Goal: Transaction & Acquisition: Purchase product/service

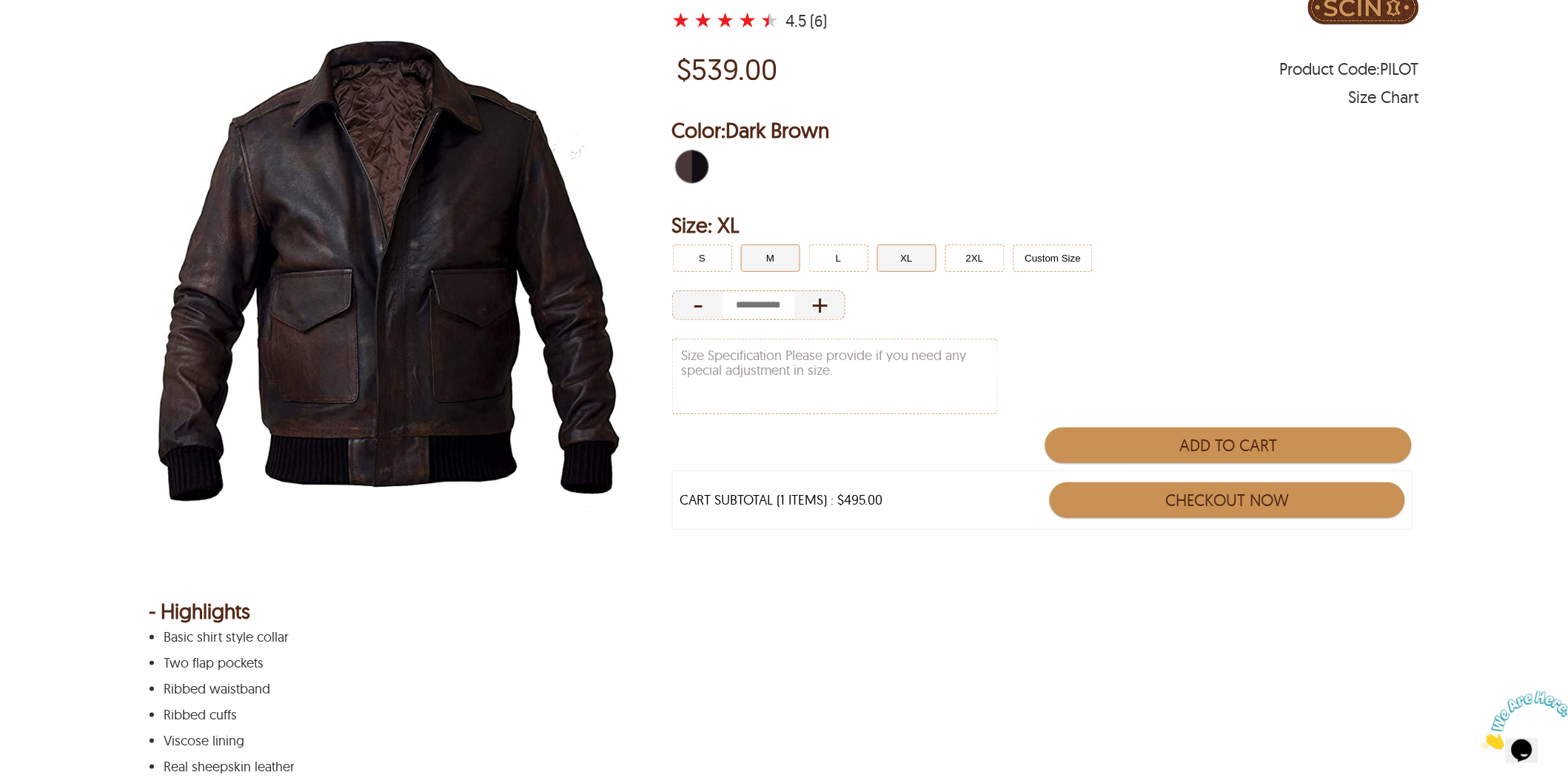
click at [755, 252] on button "M" at bounding box center [771, 257] width 59 height 27
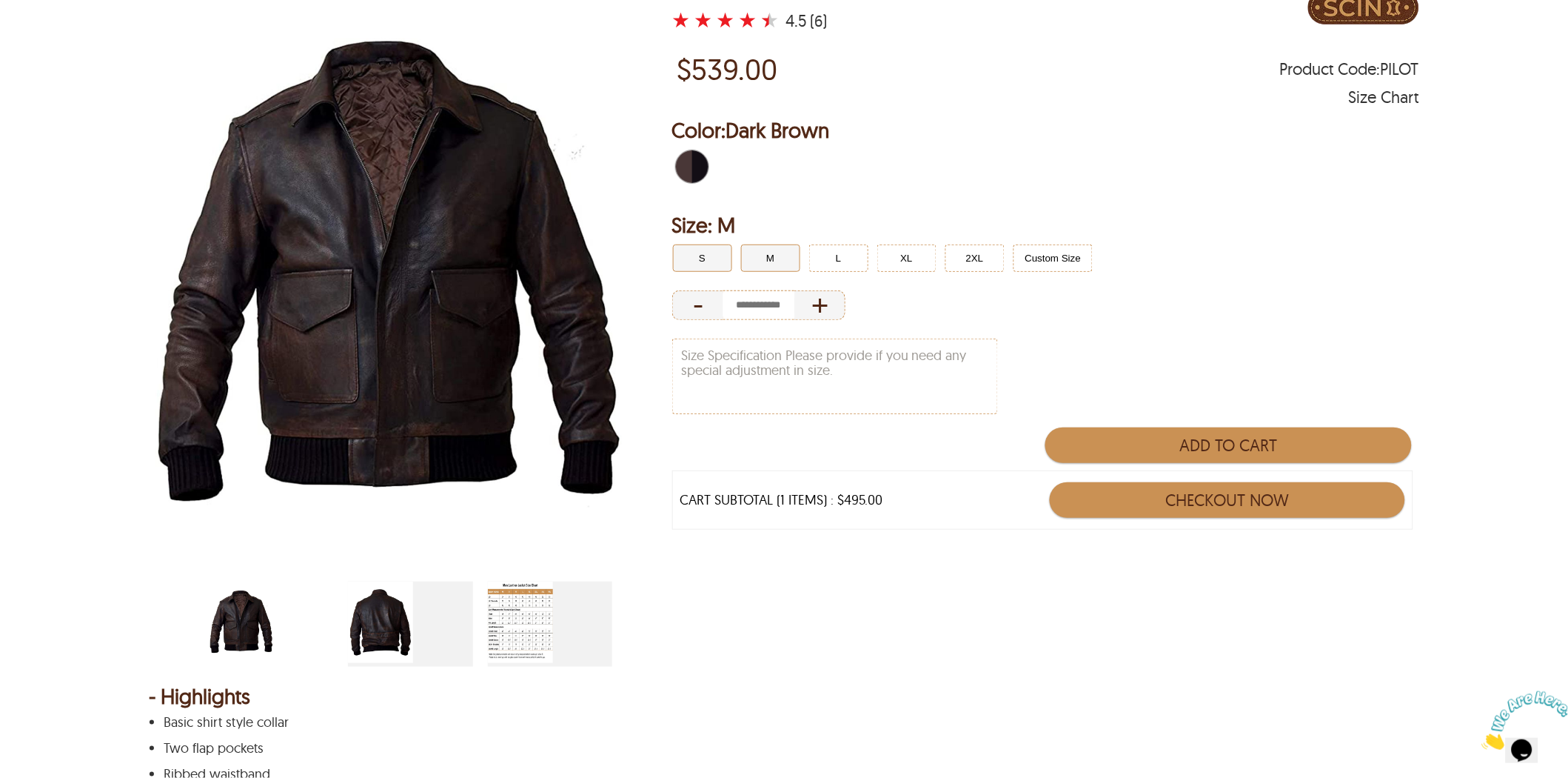
click at [694, 260] on button "S" at bounding box center [702, 257] width 59 height 27
click at [530, 623] on img "men-leather-jacket-size-chart-min.jpg" at bounding box center [521, 621] width 65 height 81
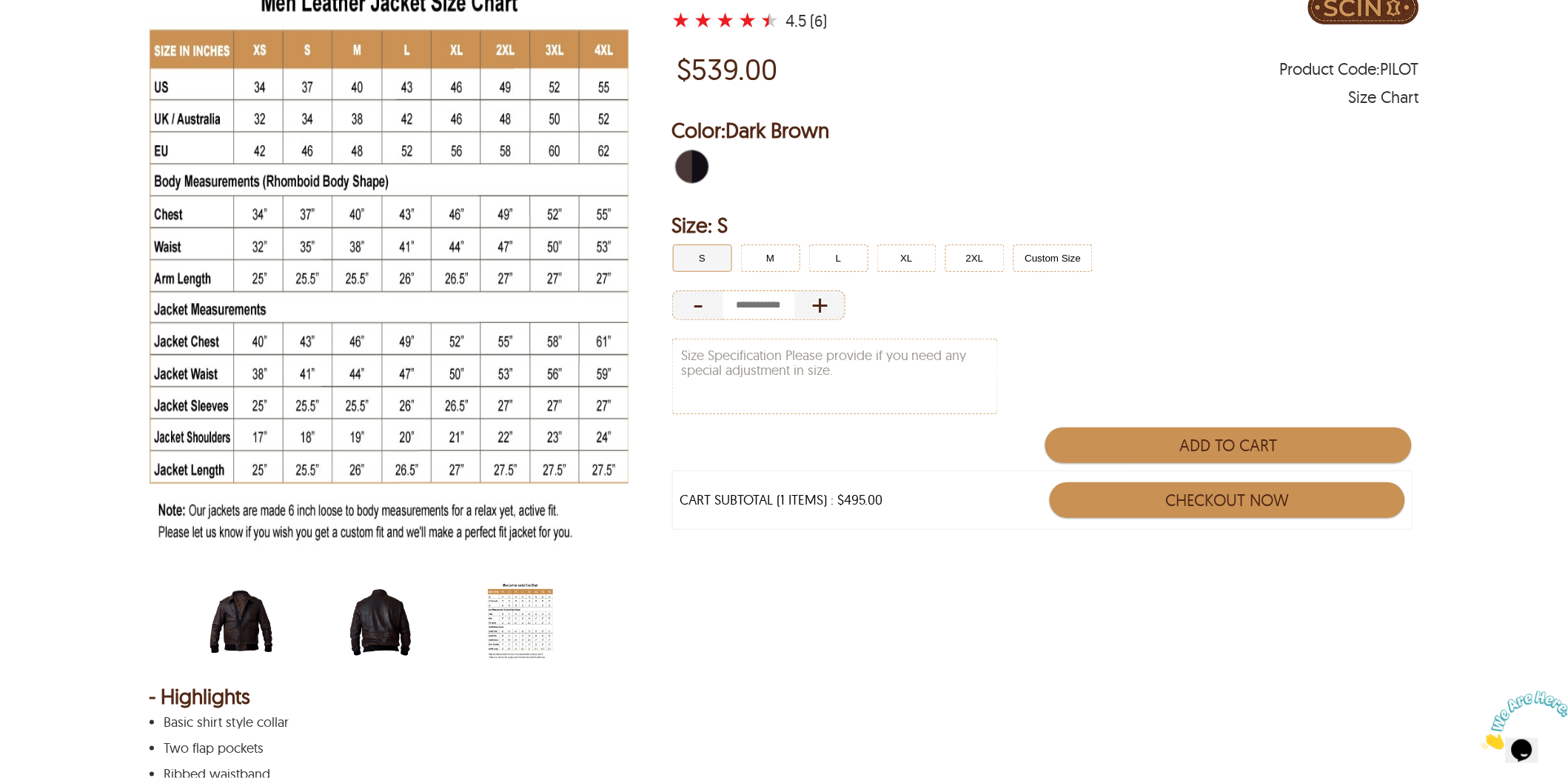
click at [227, 633] on img "scin-13046-darkbrown.jpg" at bounding box center [241, 621] width 65 height 81
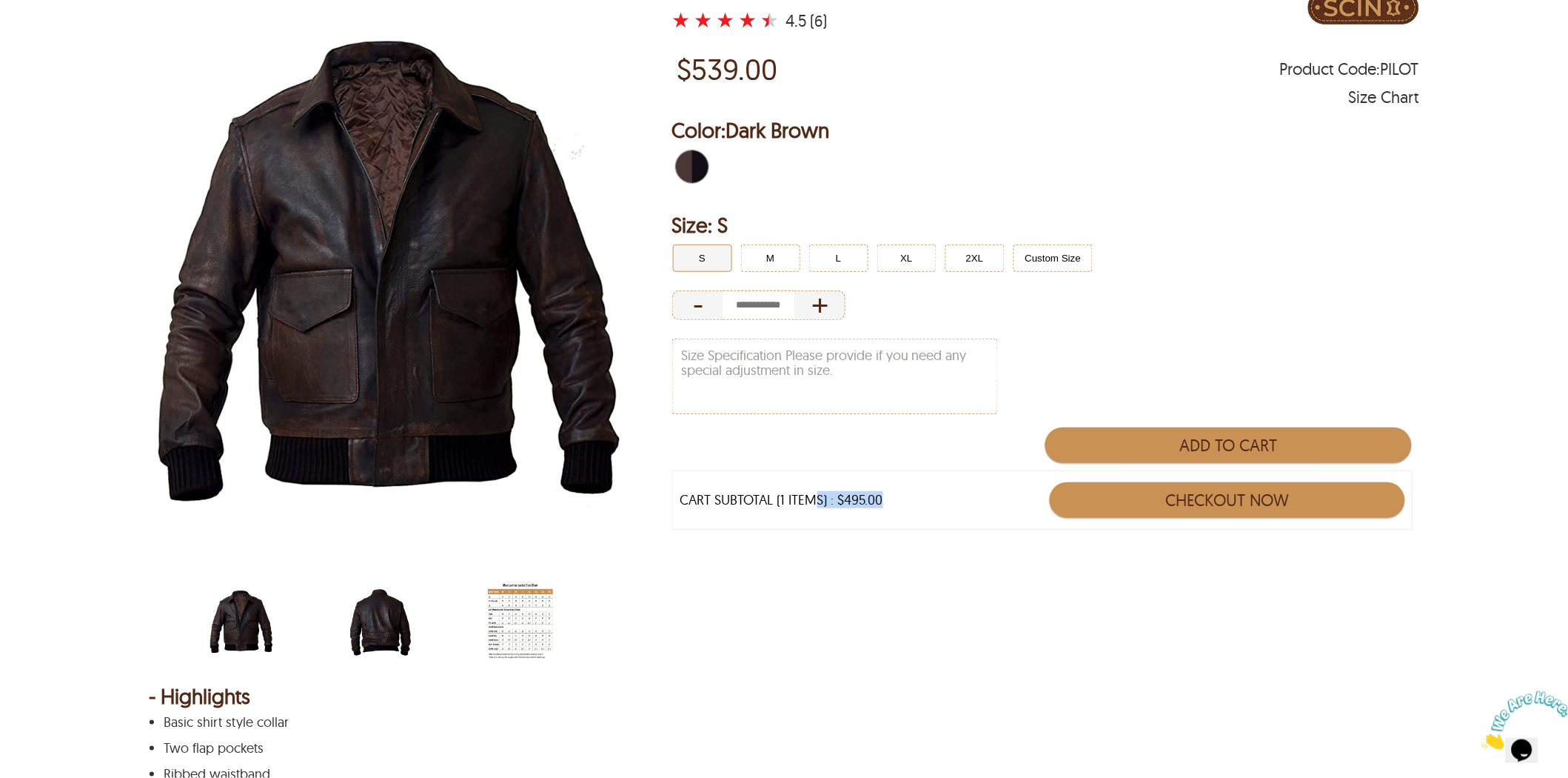
drag, startPoint x: 887, startPoint y: 476, endPoint x: 818, endPoint y: 492, distance: 70.8
click at [818, 492] on div "CART SUBTOTAL (1 ITEMS) : $495.00 Checkout Now" at bounding box center [1043, 500] width 742 height 59
click at [875, 498] on div "CART SUBTOTAL (1 ITEMS) : $495.00" at bounding box center [782, 499] width 203 height 15
click at [911, 505] on div "CART SUBTOTAL (1 ITEMS) : $495.00 Checkout Now" at bounding box center [1043, 500] width 742 height 59
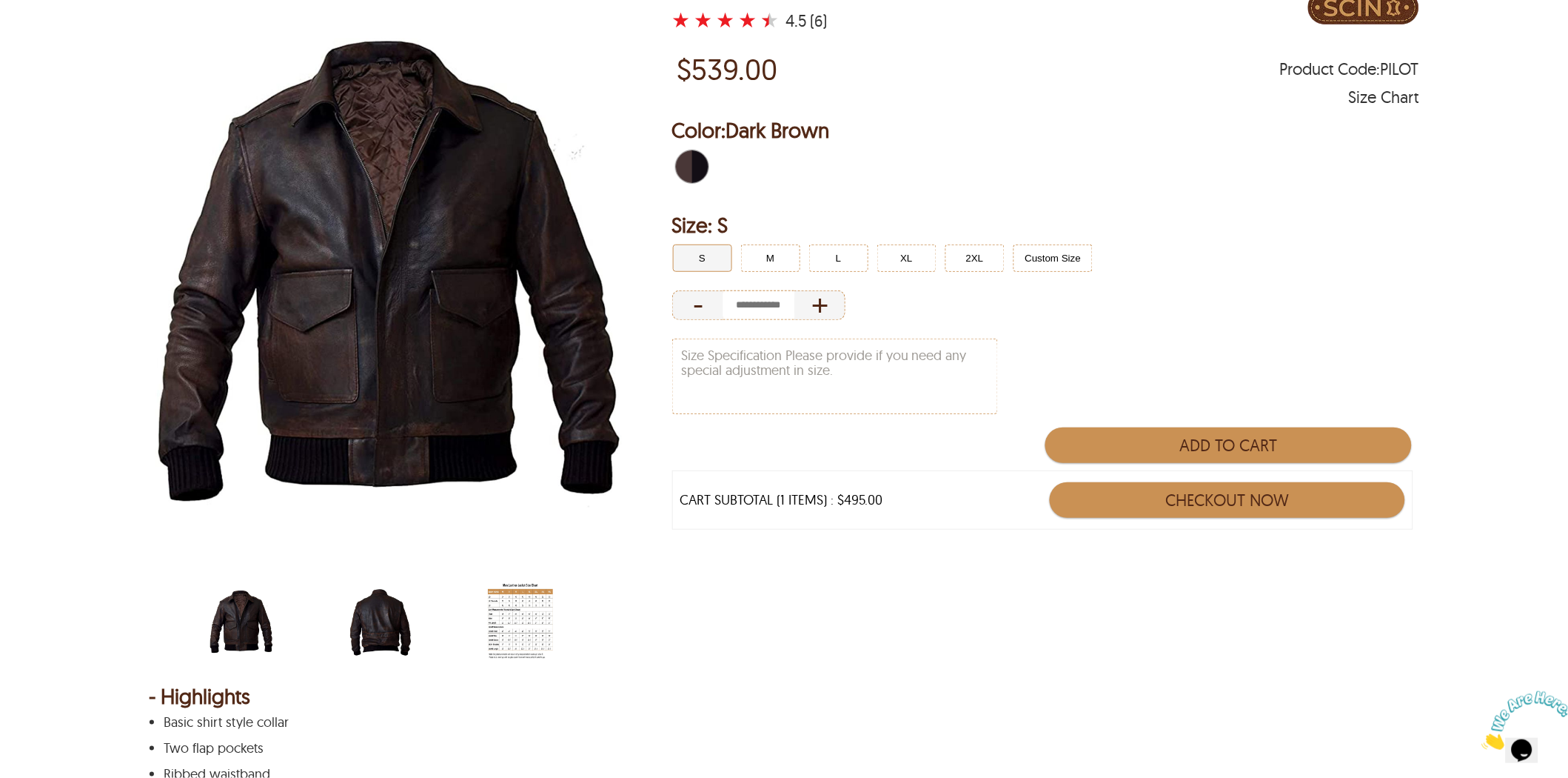
click at [511, 640] on img "men-leather-jacket-size-chart-min.jpg" at bounding box center [521, 621] width 65 height 81
